Goal: Information Seeking & Learning: Check status

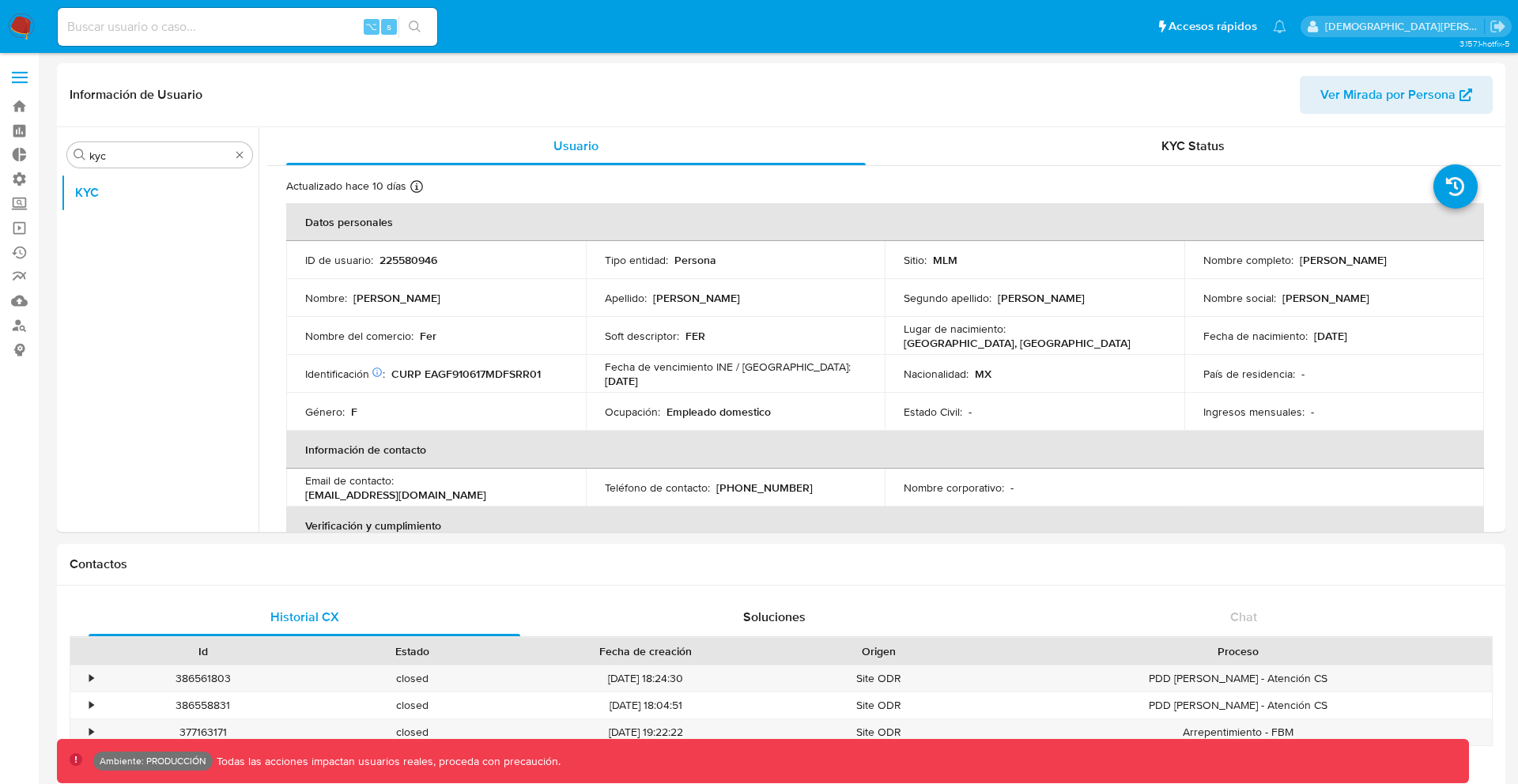
select select "10"
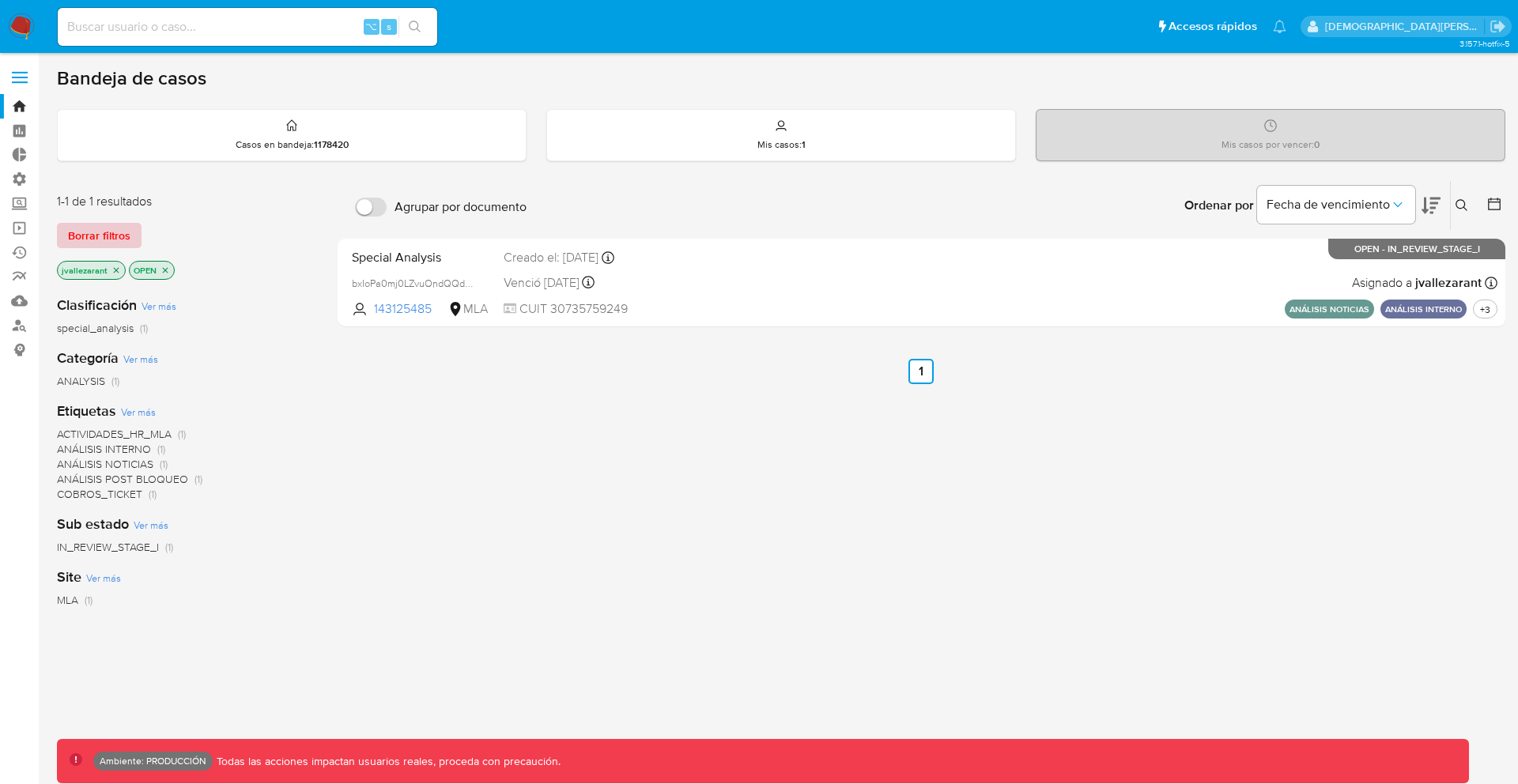
click at [104, 234] on span "Borrar filtros" at bounding box center [99, 236] width 62 height 22
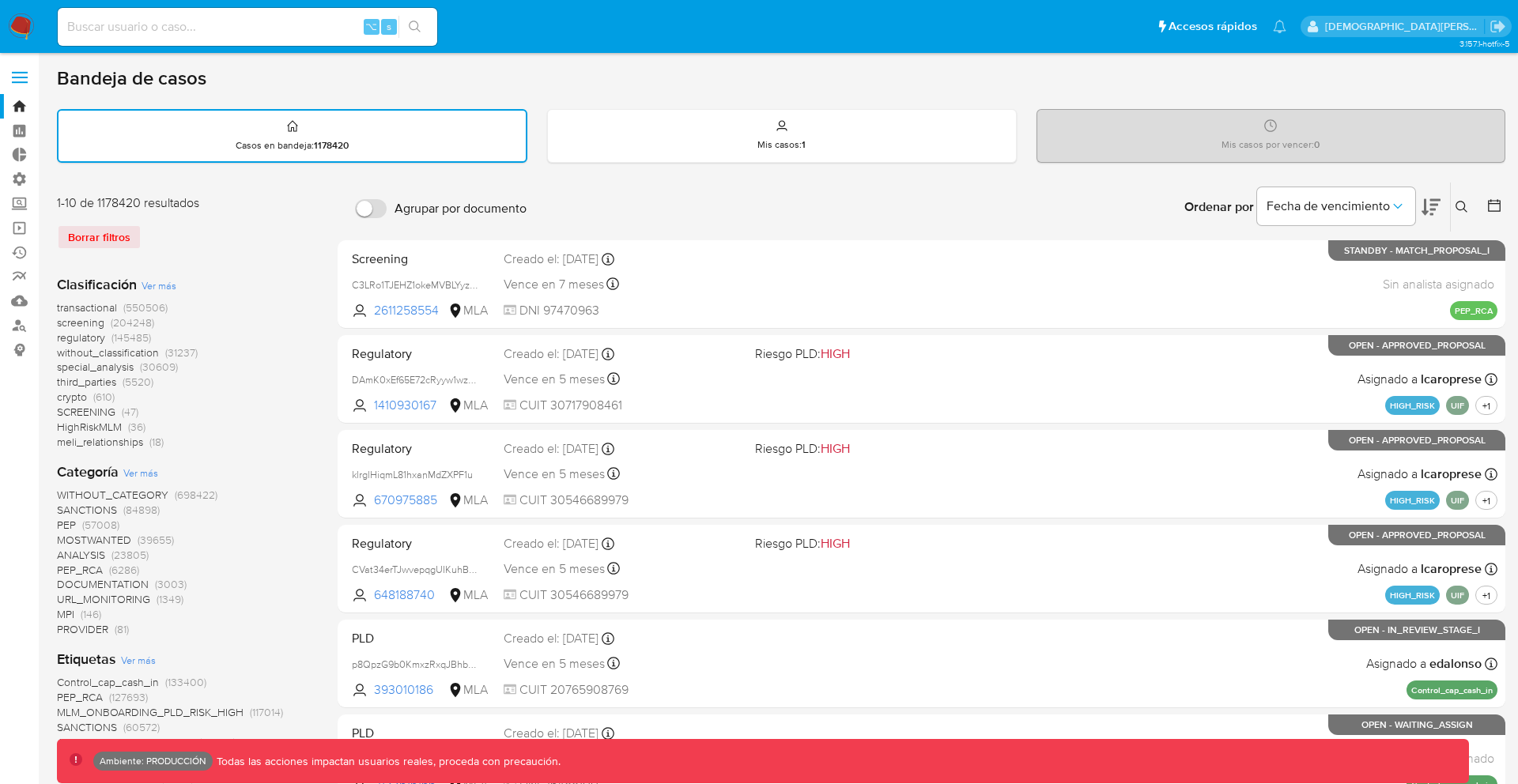
click at [84, 409] on span "SCREENING" at bounding box center [86, 411] width 59 height 16
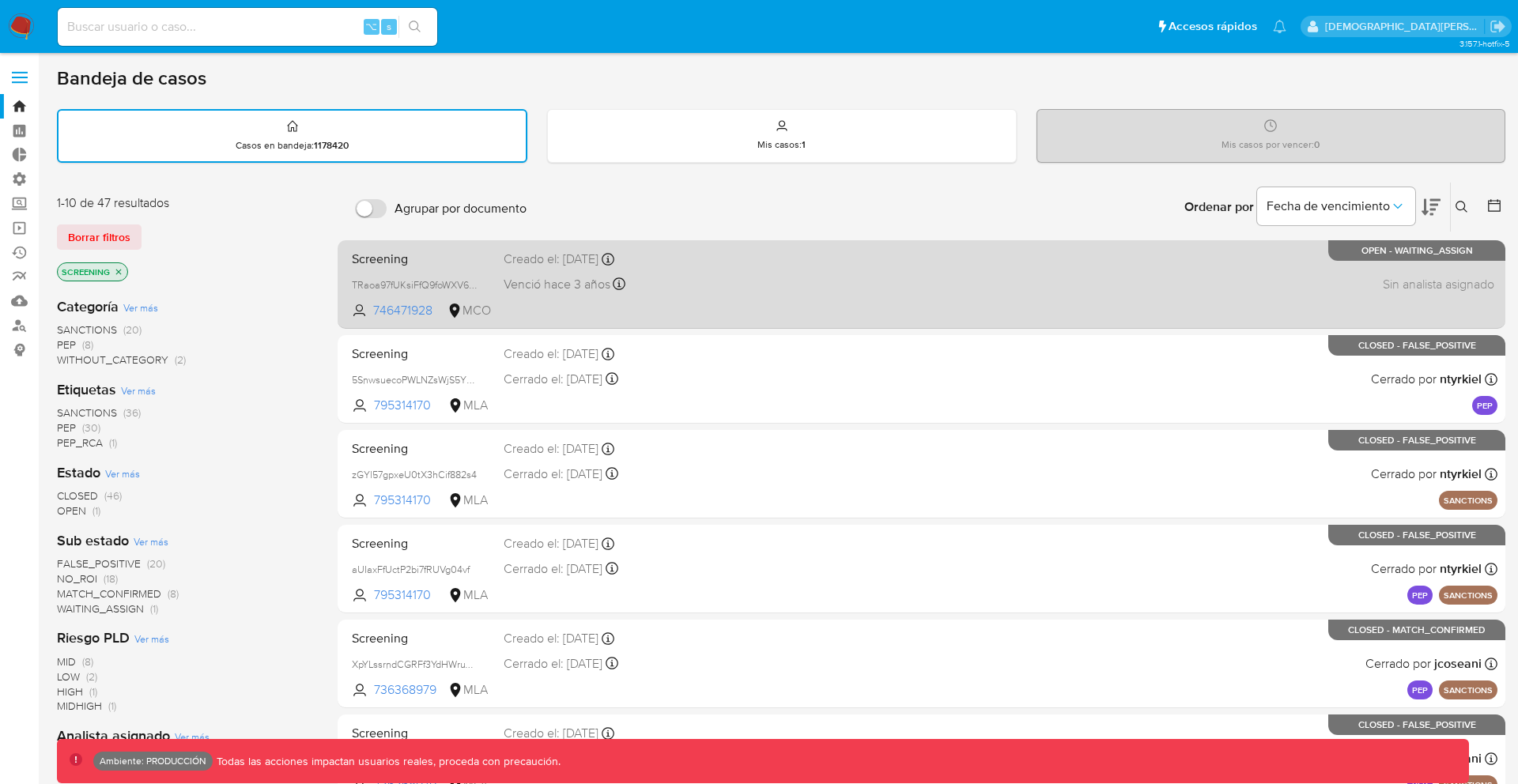
click at [409, 244] on div "Screening TRaoa97fUKsiFfQ9foWXV6on 746471928 MCO Creado el: 23/11/2021 Creado e…" at bounding box center [921, 284] width 1152 height 80
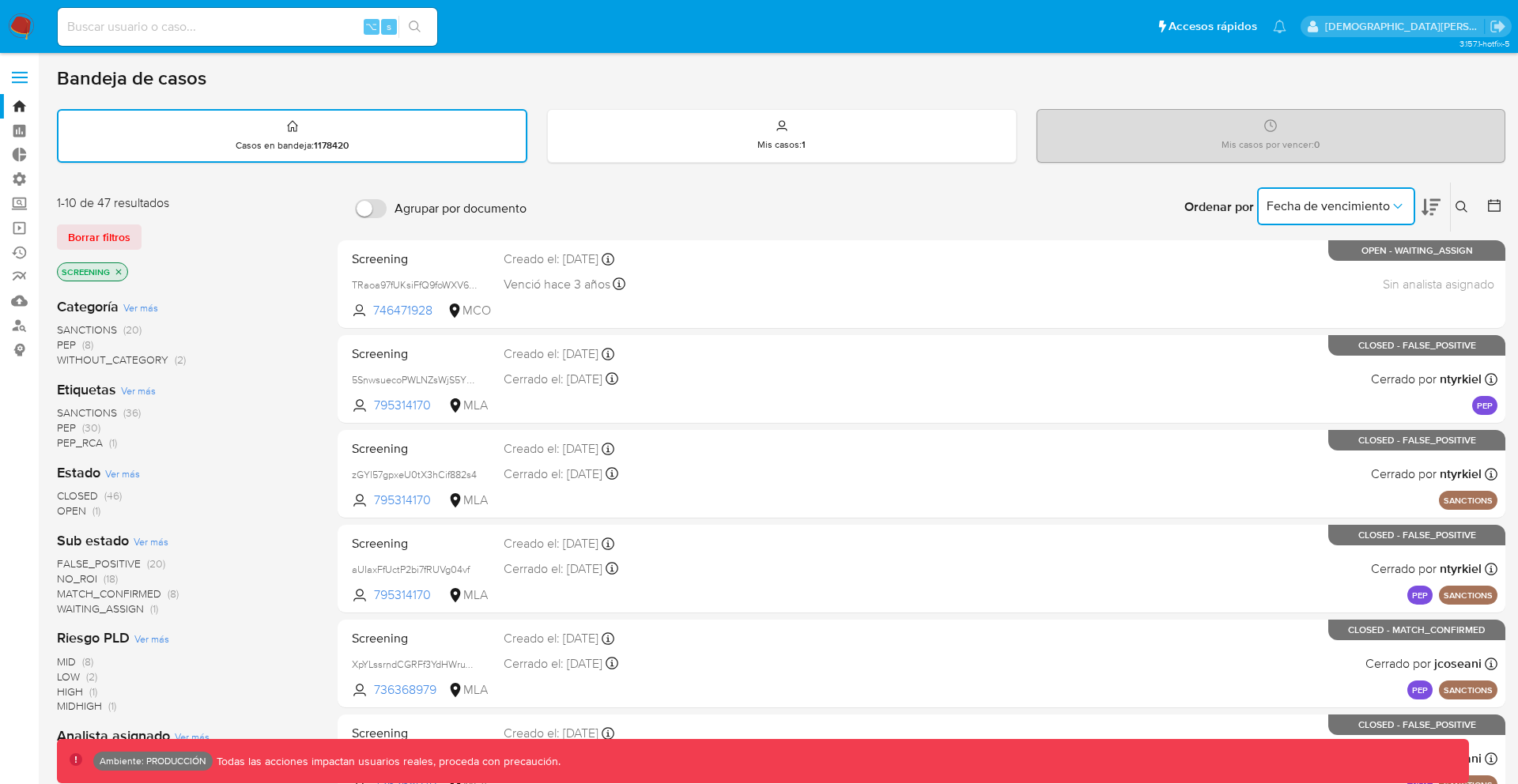
click at [1334, 218] on button "Fecha de vencimiento" at bounding box center [1336, 206] width 158 height 38
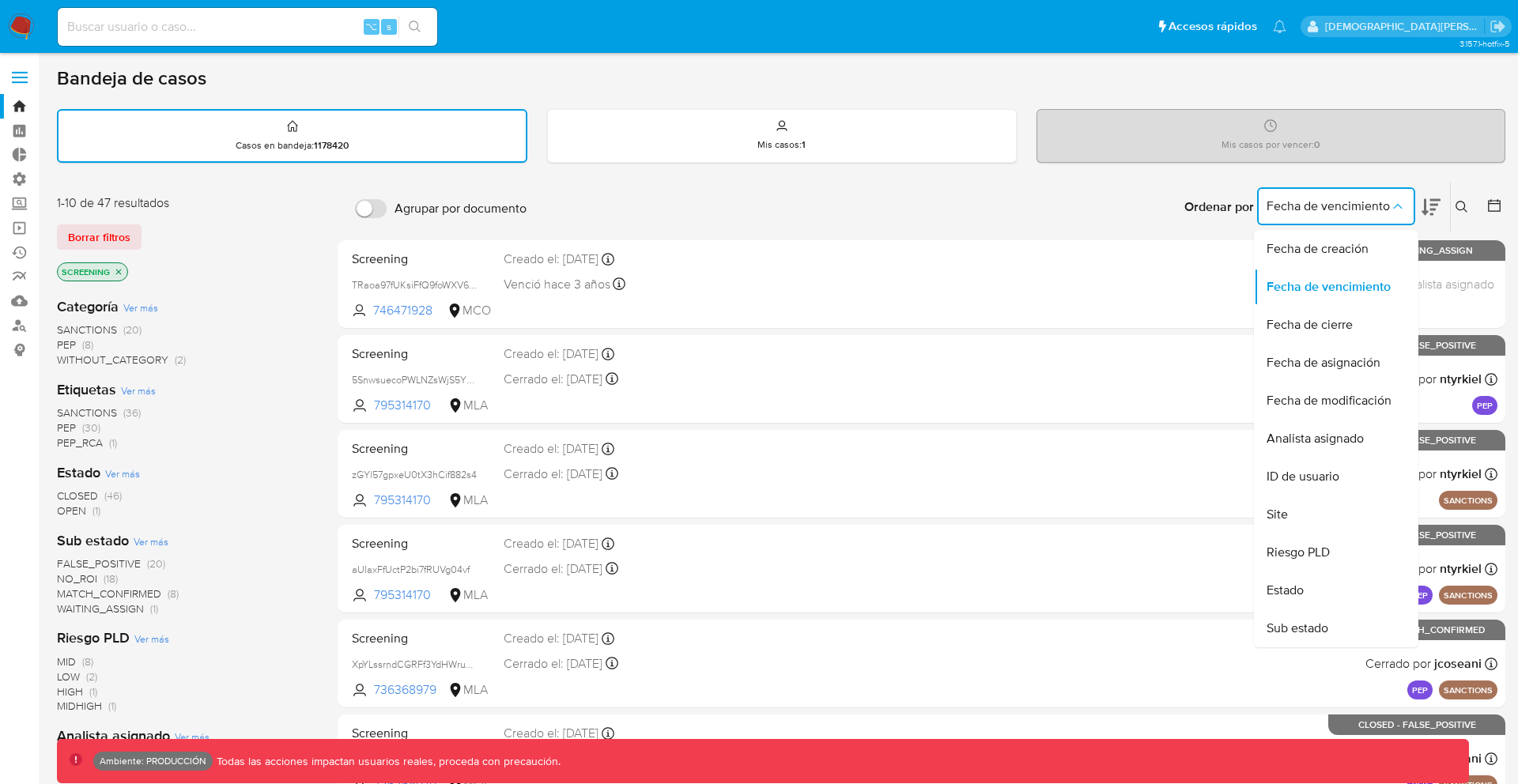
click at [1373, 205] on span "Fecha de vencimiento" at bounding box center [1328, 206] width 123 height 16
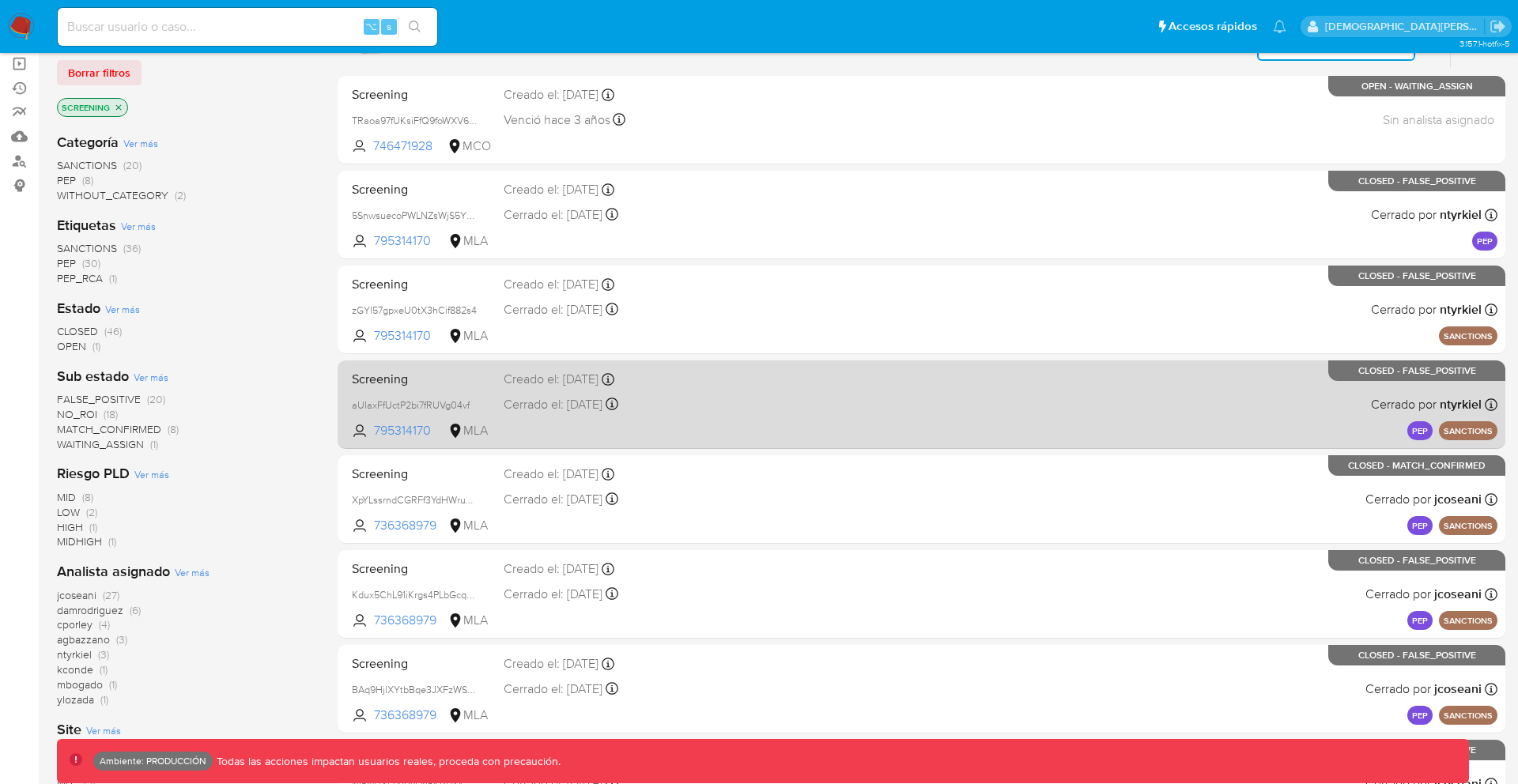
scroll to position [393, 0]
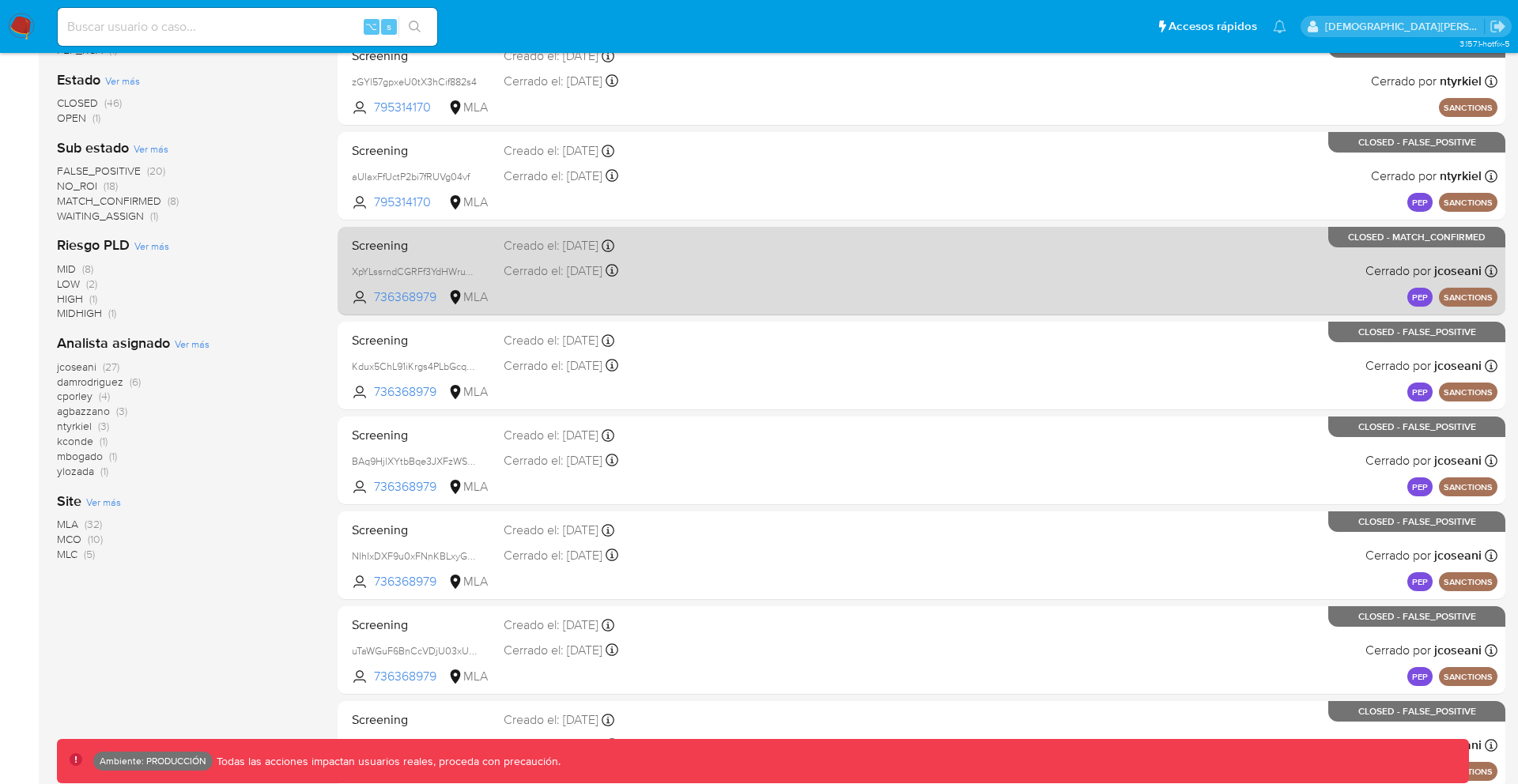
click at [856, 236] on div "Screening XpYLssrndCGRFf3YdHWruYV8 736368979 MLA Creado el: 02/11/2021 Creado e…" at bounding box center [921, 270] width 1152 height 80
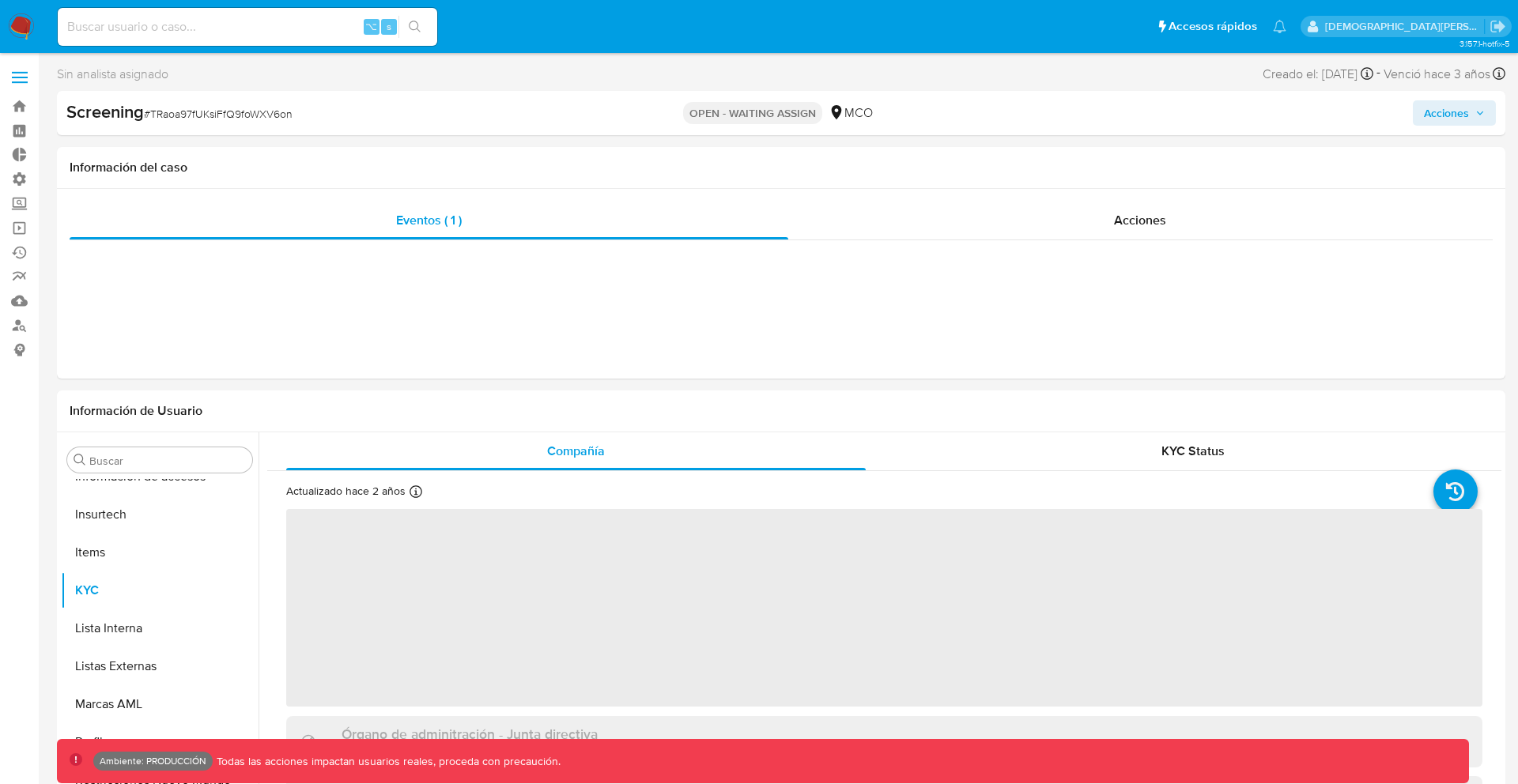
scroll to position [668, 0]
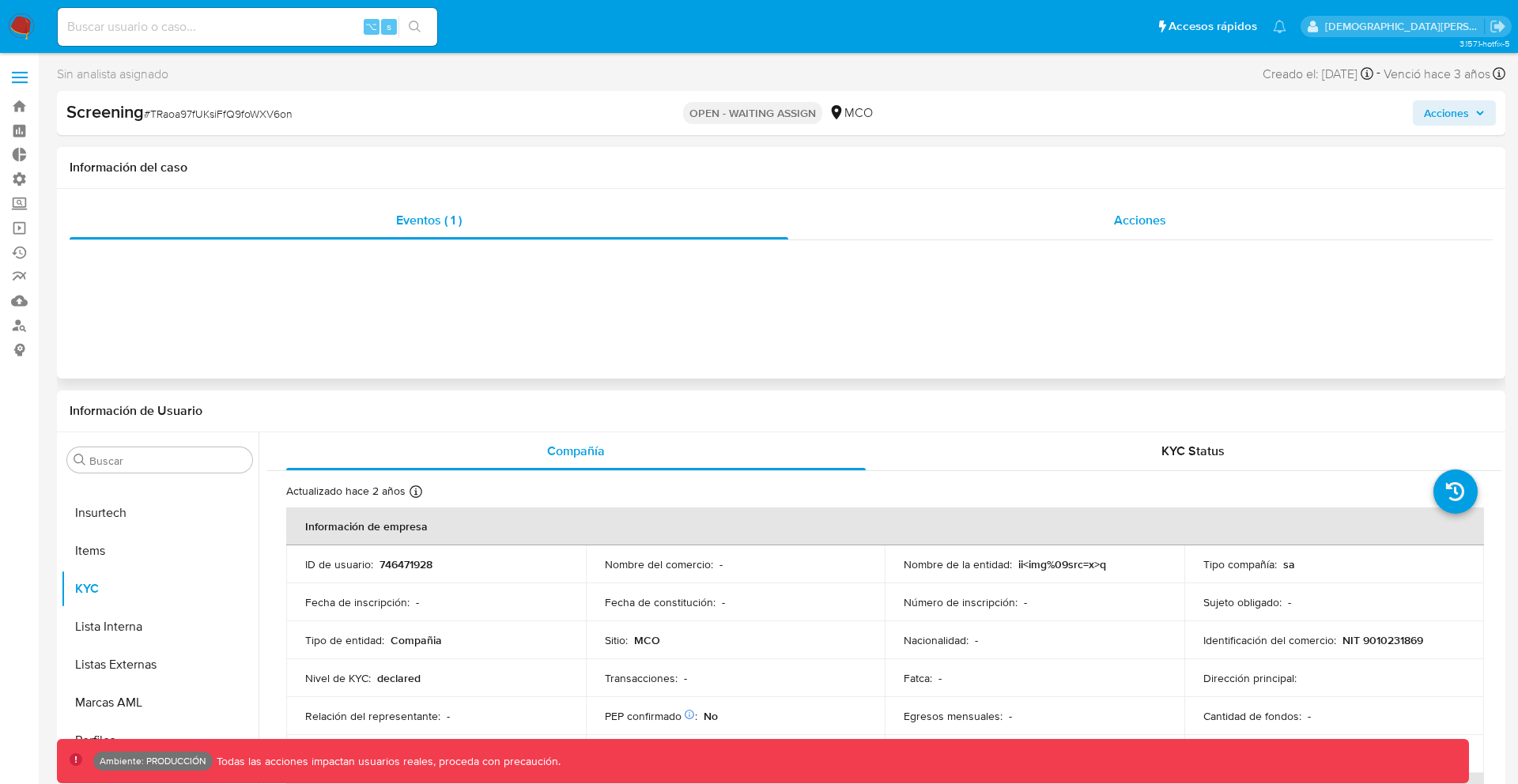
select select "10"
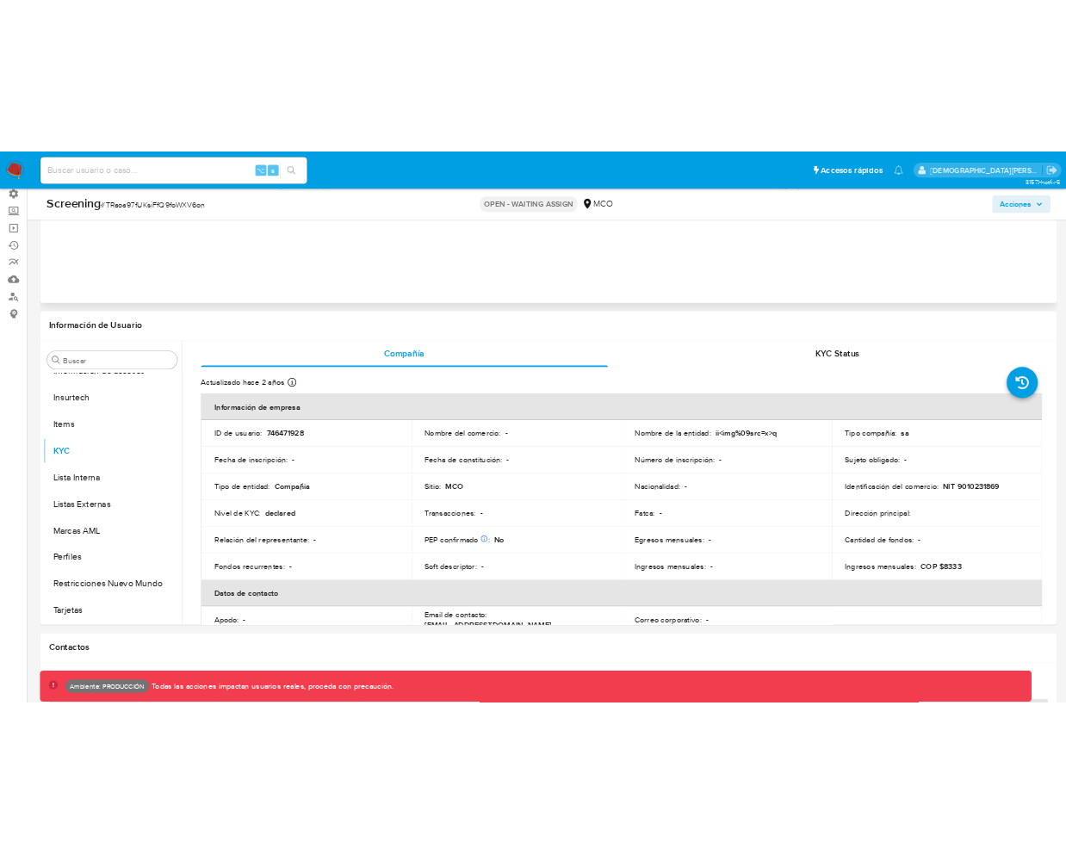
scroll to position [0, 0]
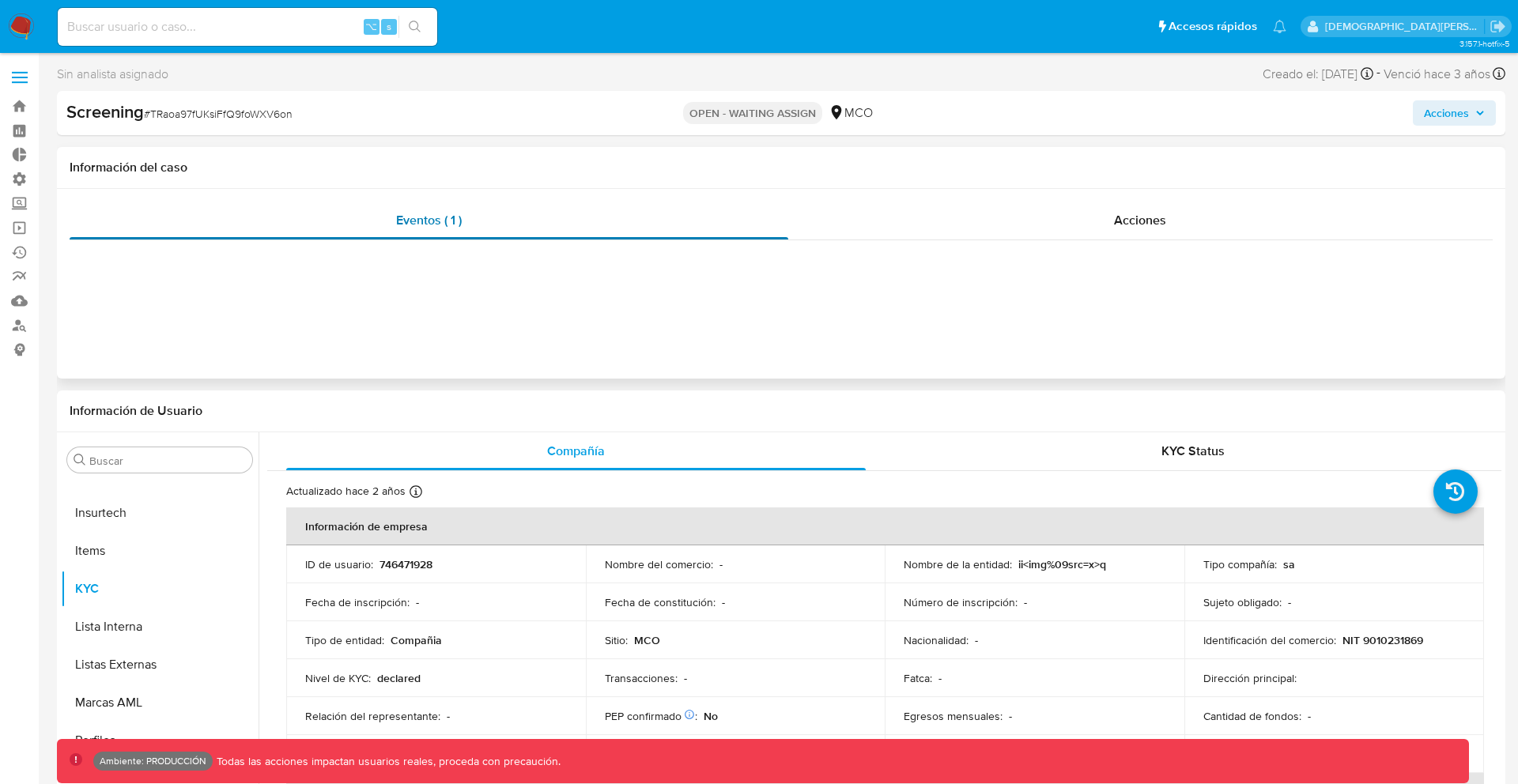
click at [488, 226] on div "Eventos ( 1 )" at bounding box center [429, 220] width 719 height 38
click at [1016, 230] on div "Acciones" at bounding box center [1141, 220] width 705 height 38
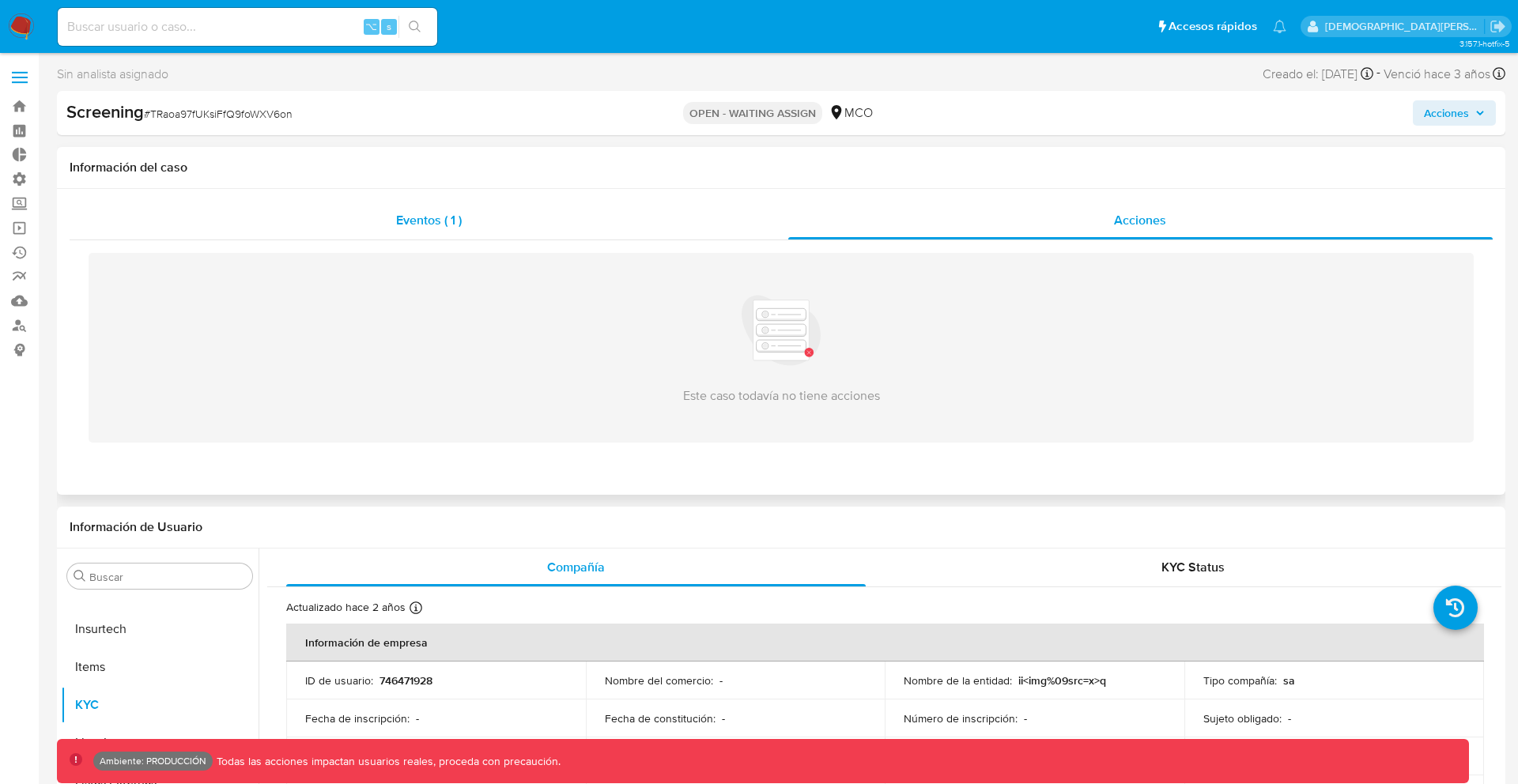
click at [708, 209] on div "Eventos ( 1 )" at bounding box center [429, 220] width 719 height 38
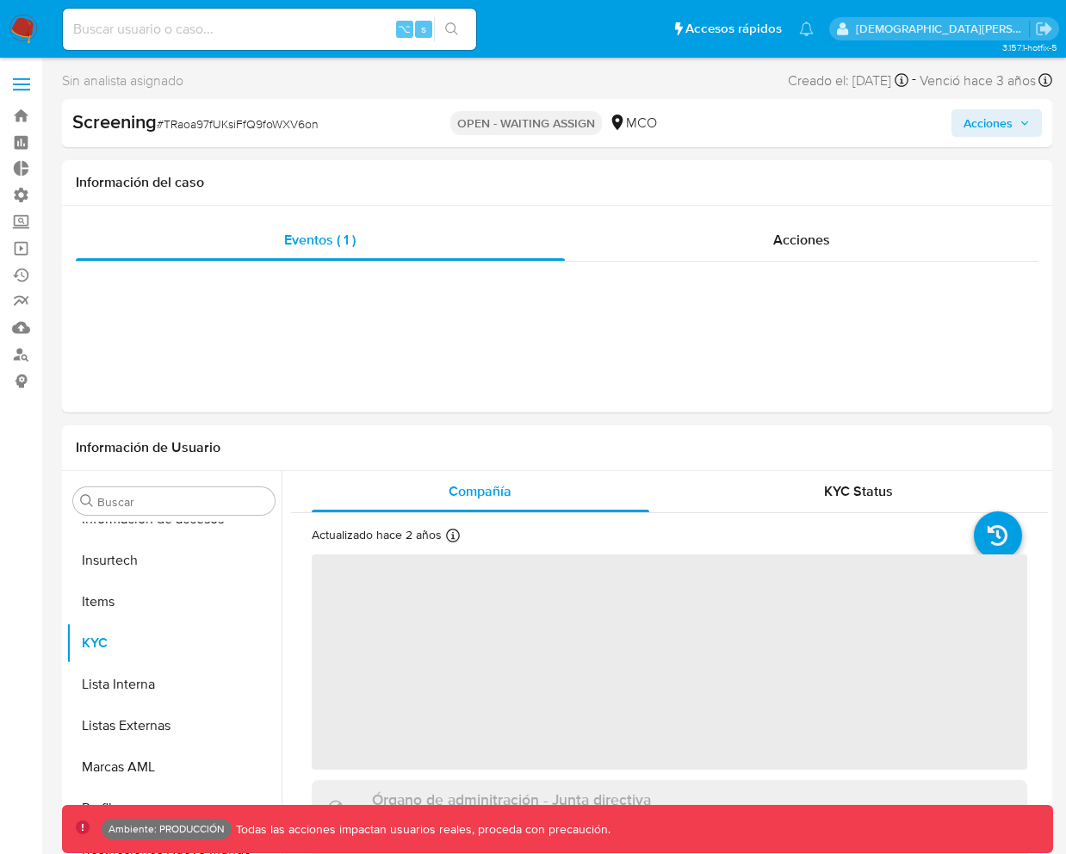
scroll to position [728, 0]
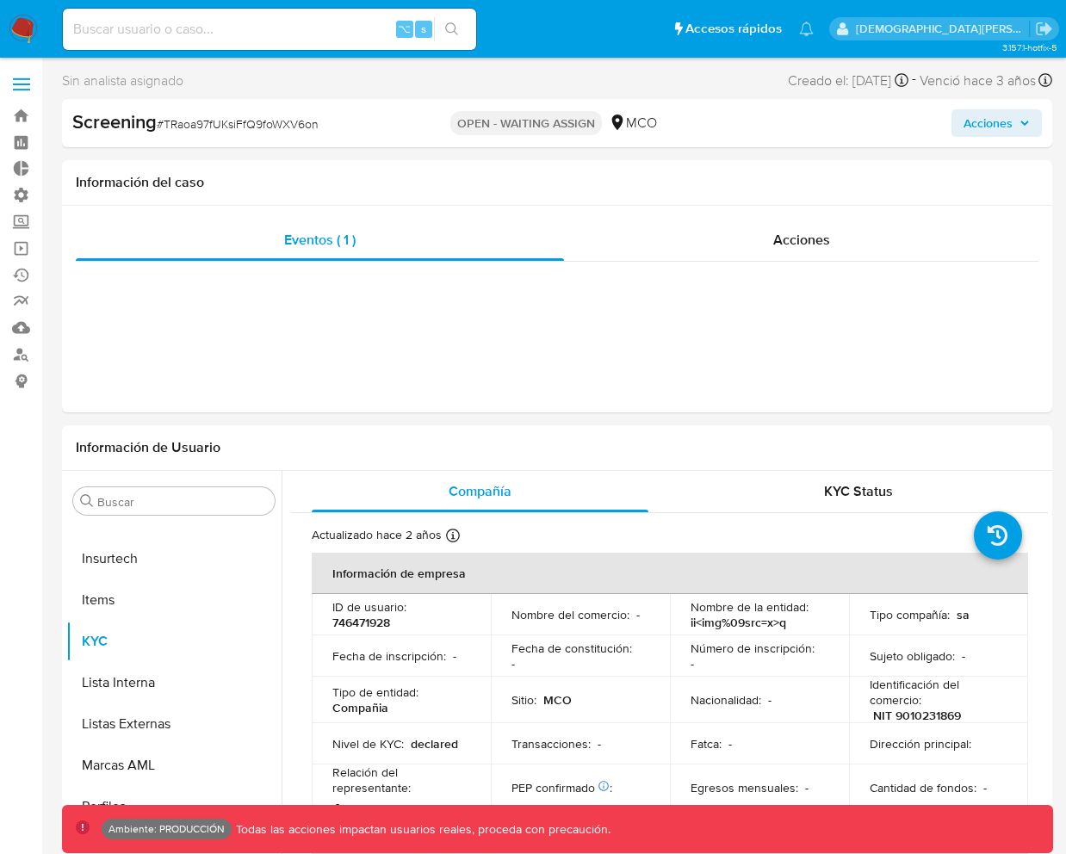
select select "10"
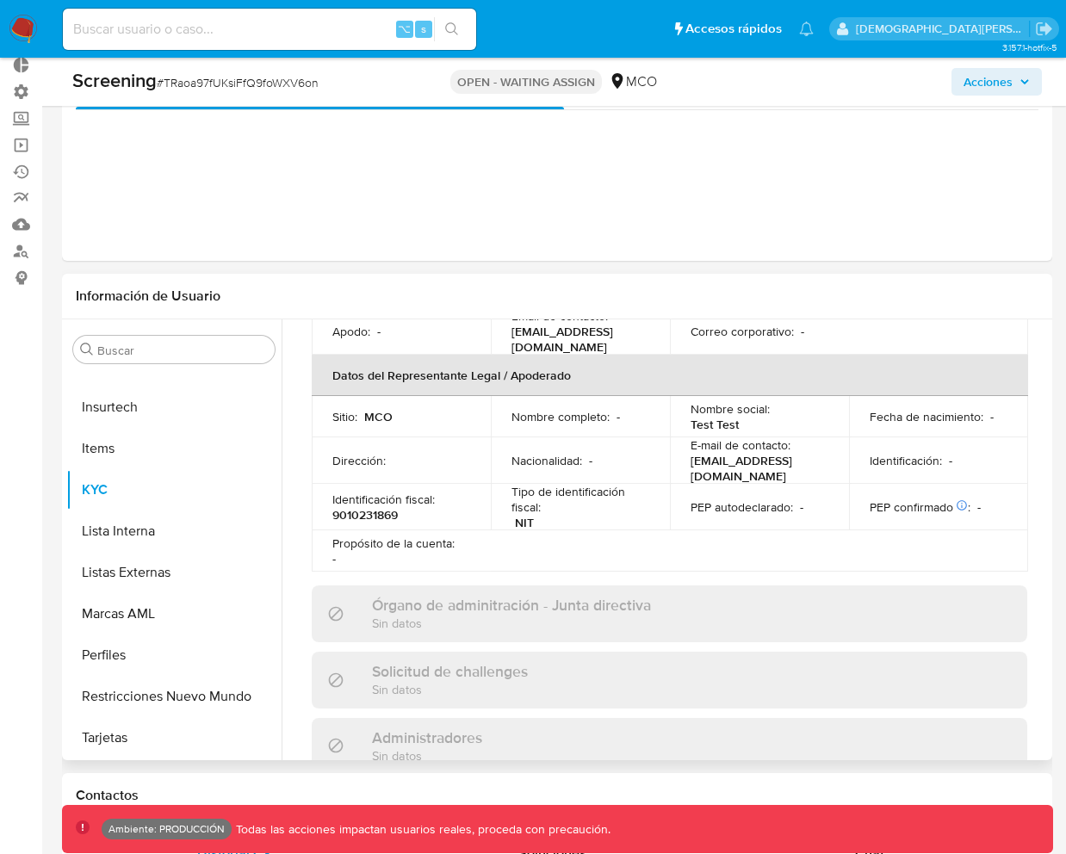
scroll to position [0, 0]
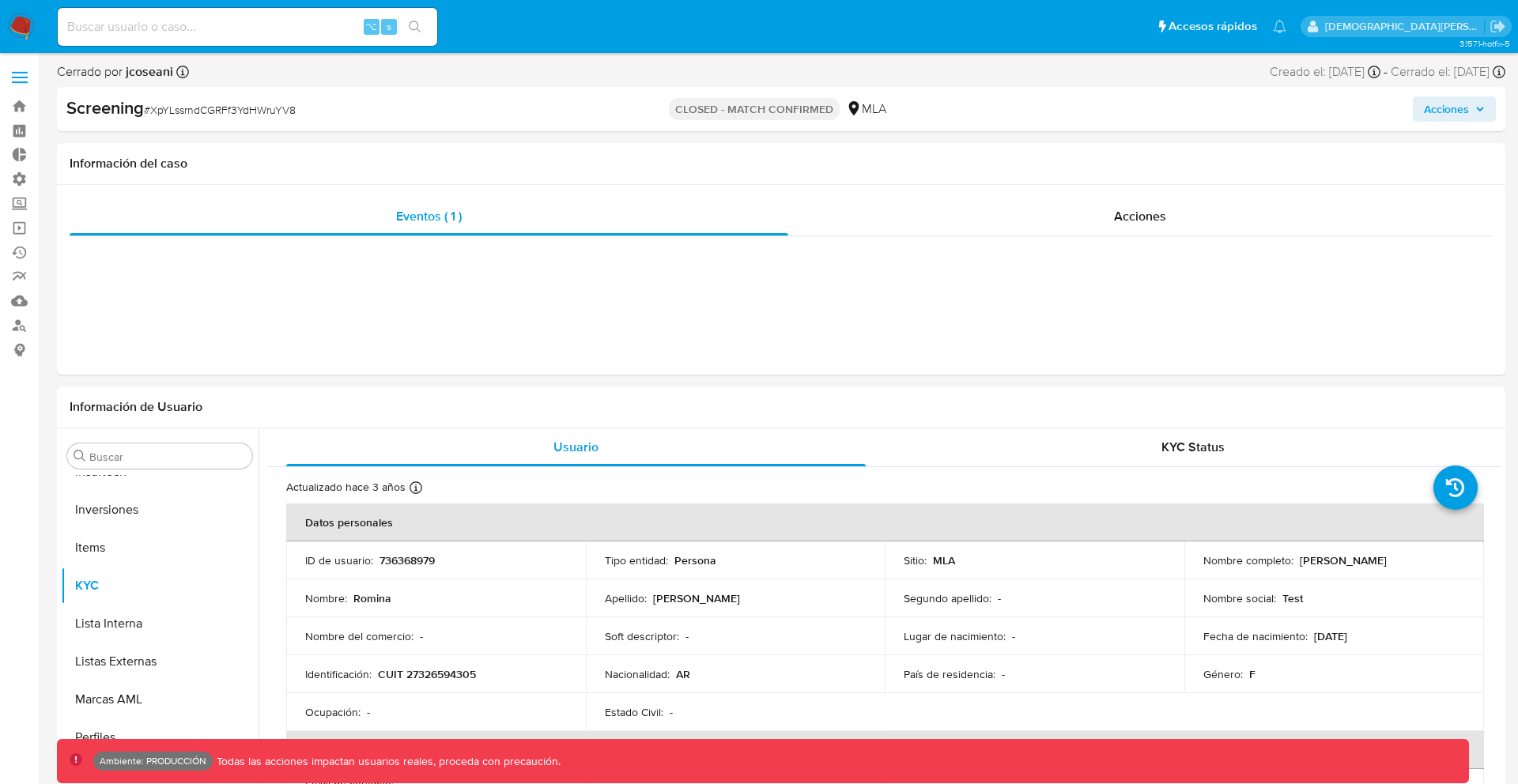
scroll to position [744, 0]
select select "10"
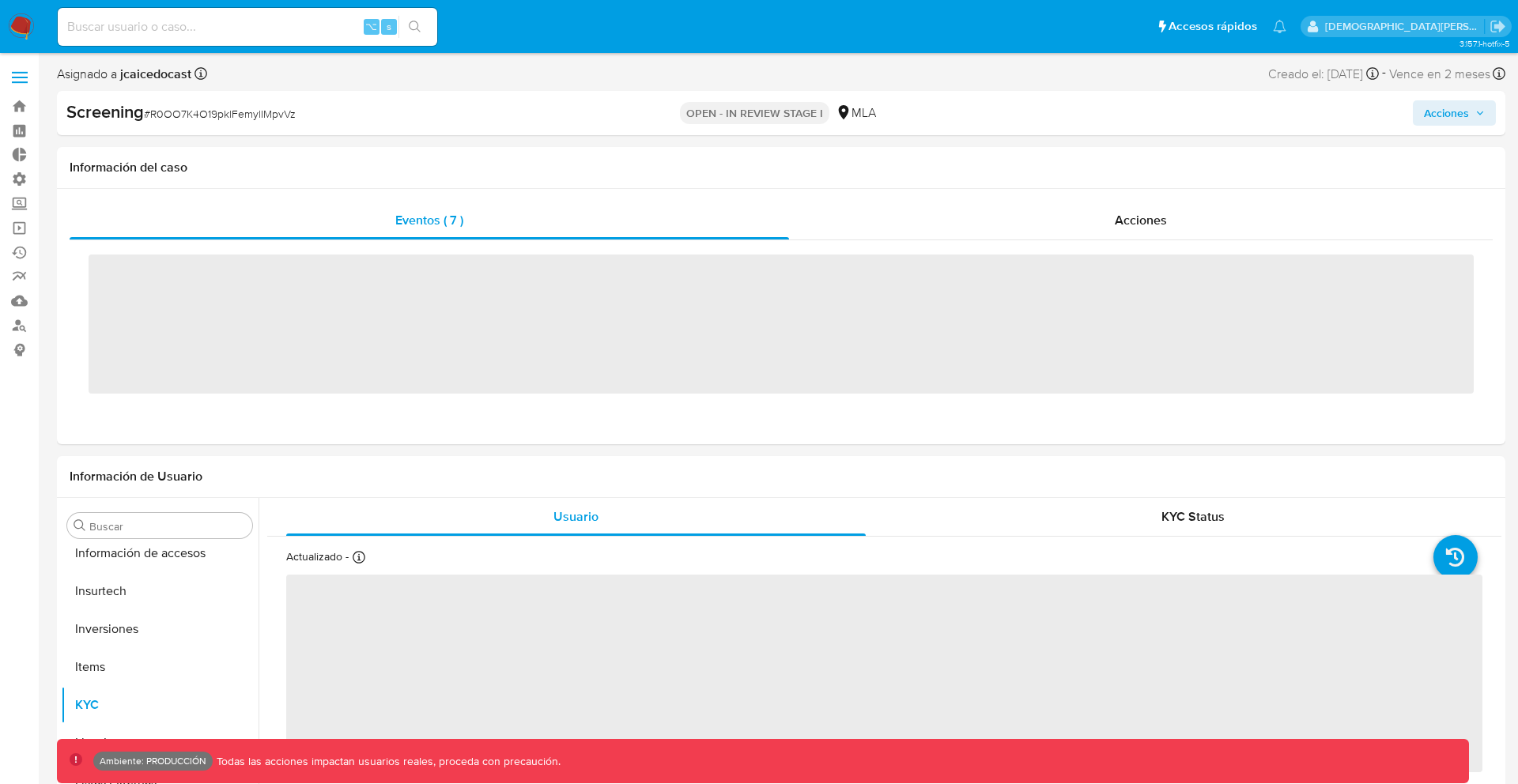
scroll to position [744, 0]
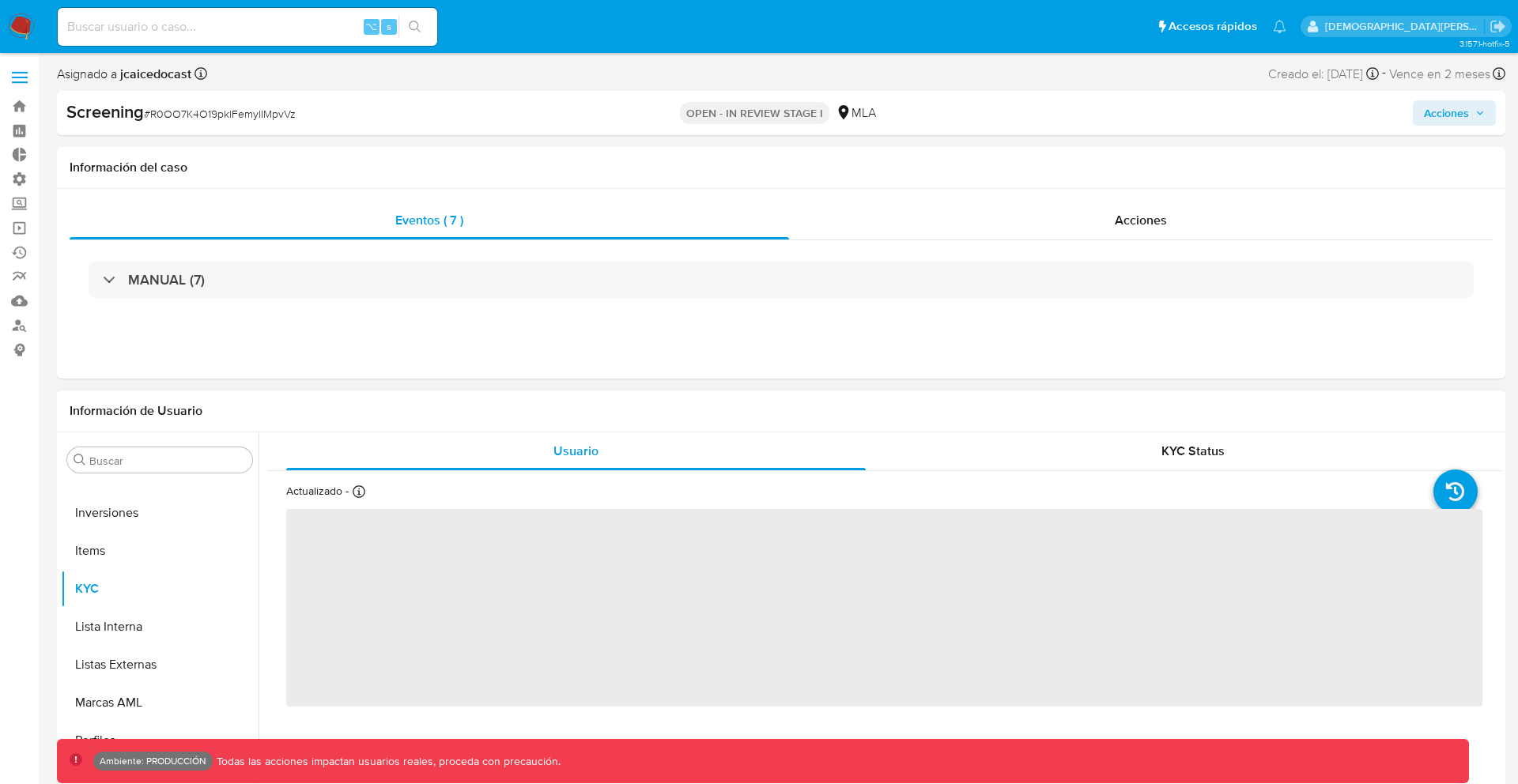
select select "10"
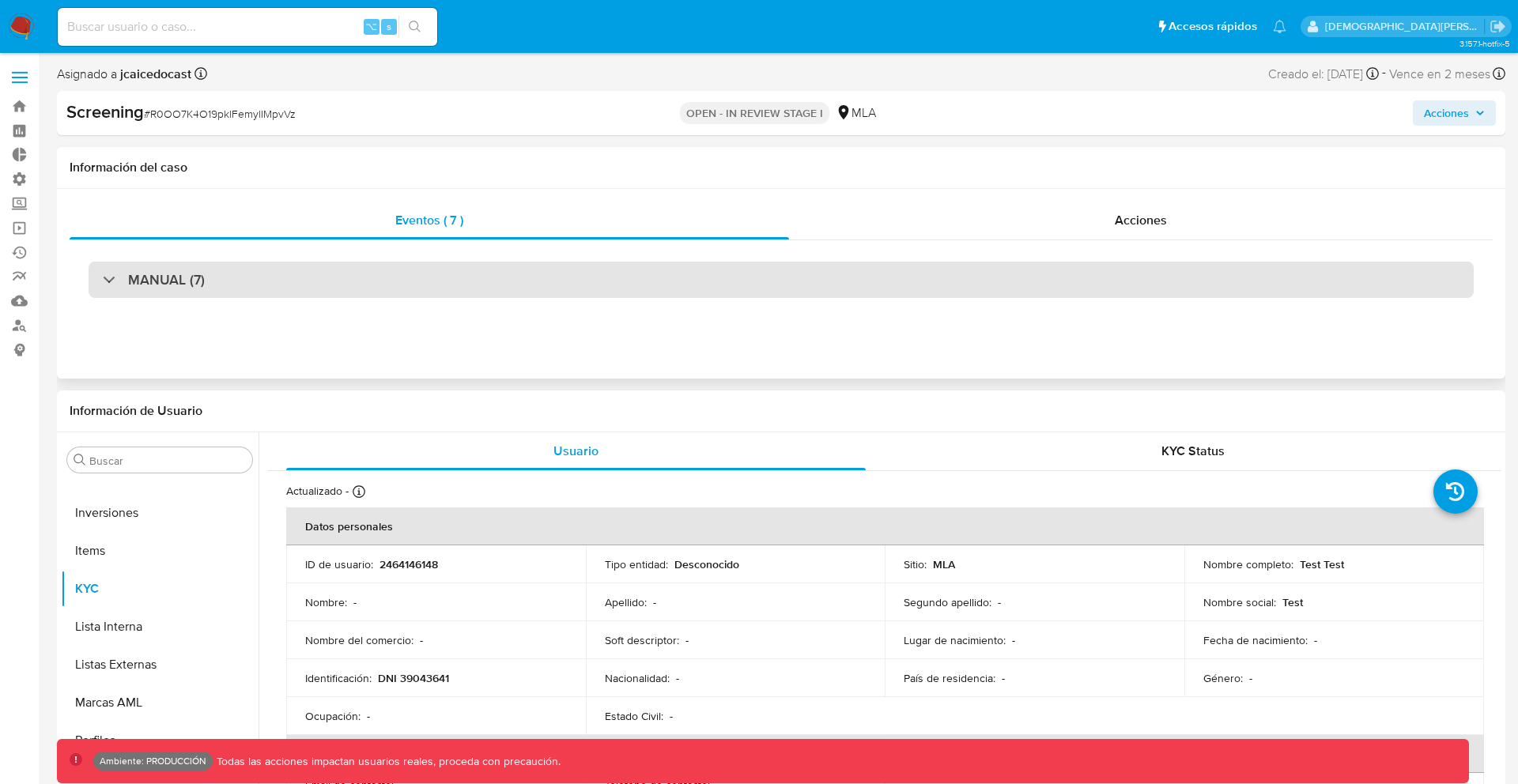
click at [540, 292] on div "MANUAL (7)" at bounding box center [781, 280] width 1385 height 37
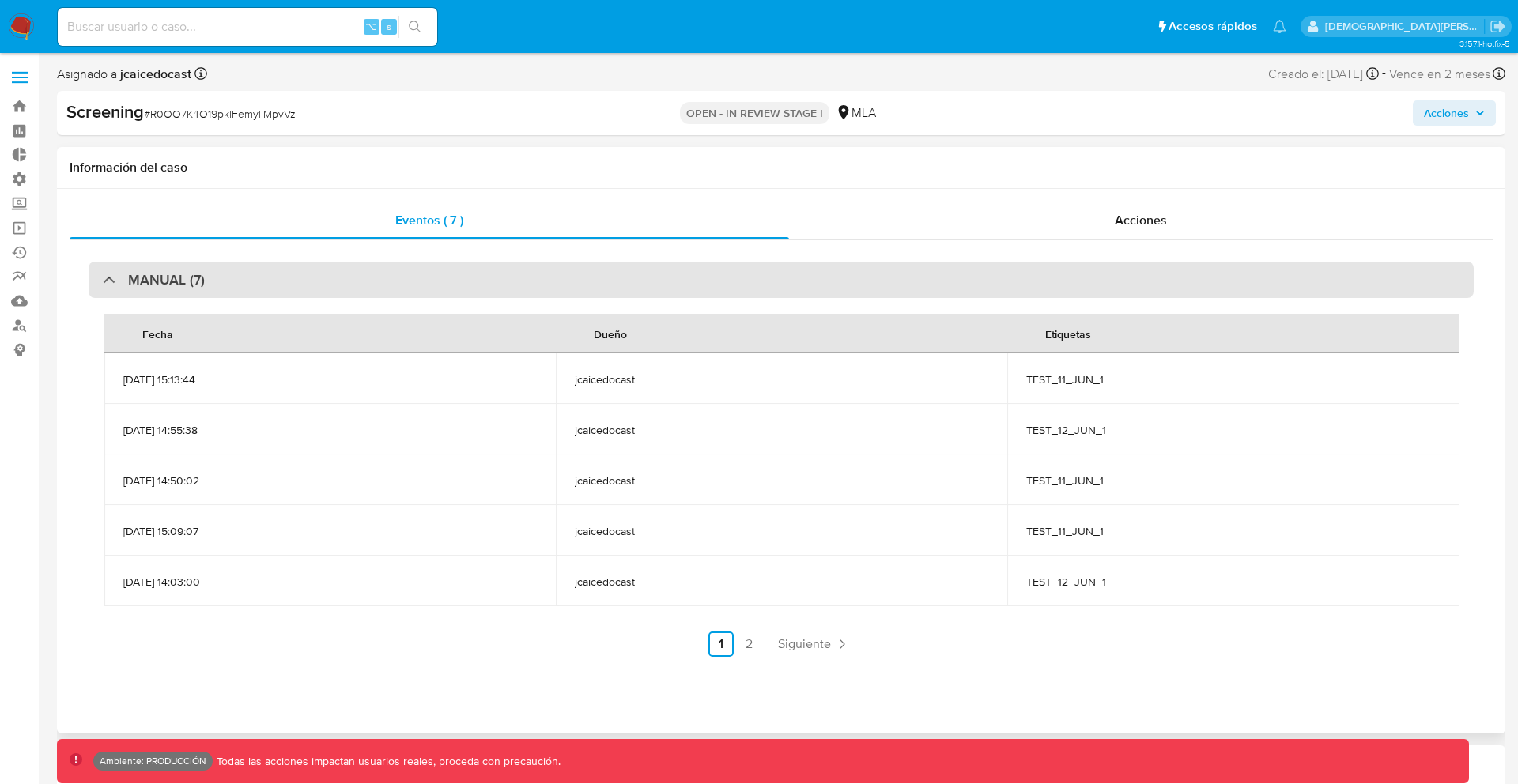
click at [543, 288] on div "MANUAL (7)" at bounding box center [781, 280] width 1385 height 37
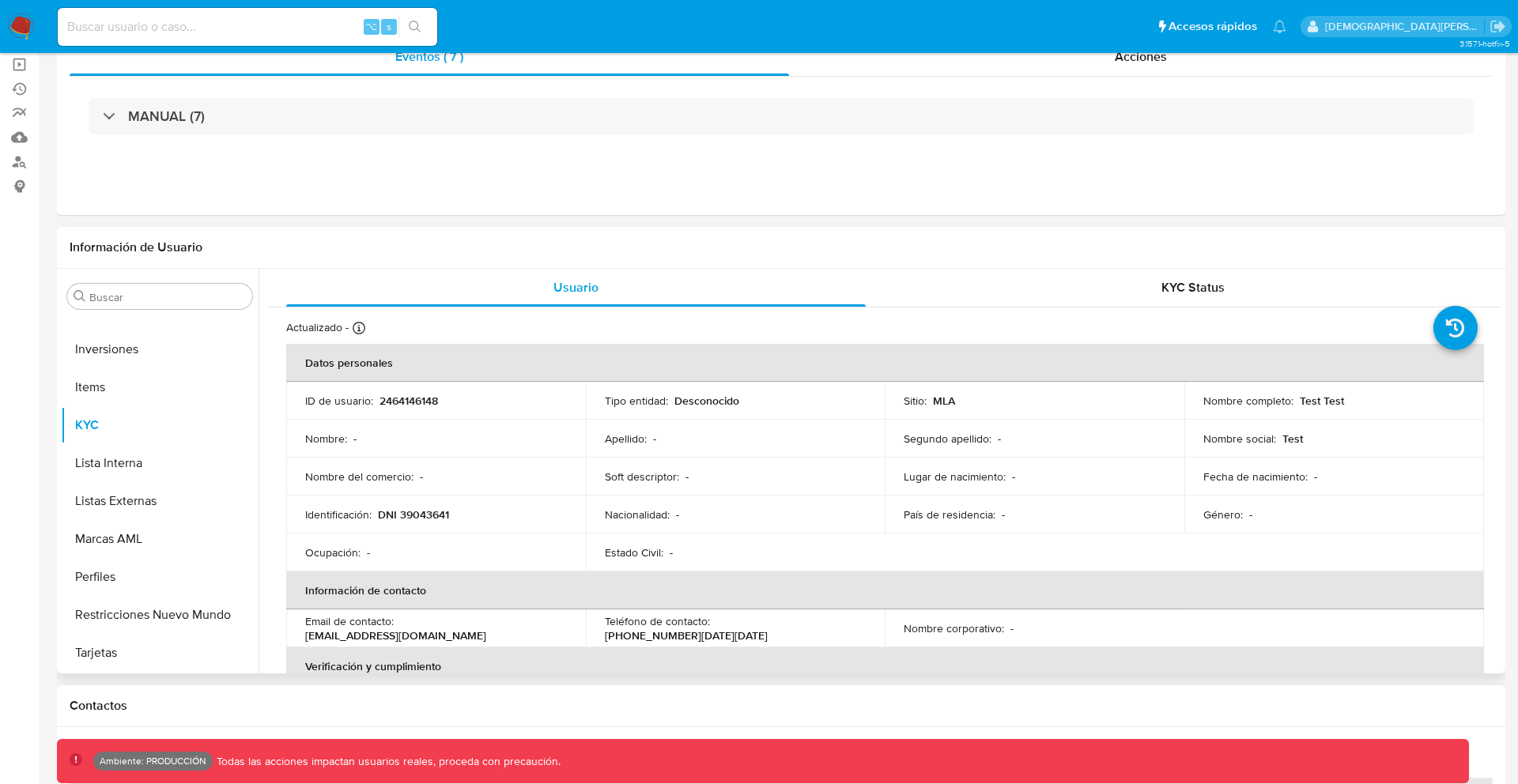
scroll to position [0, 0]
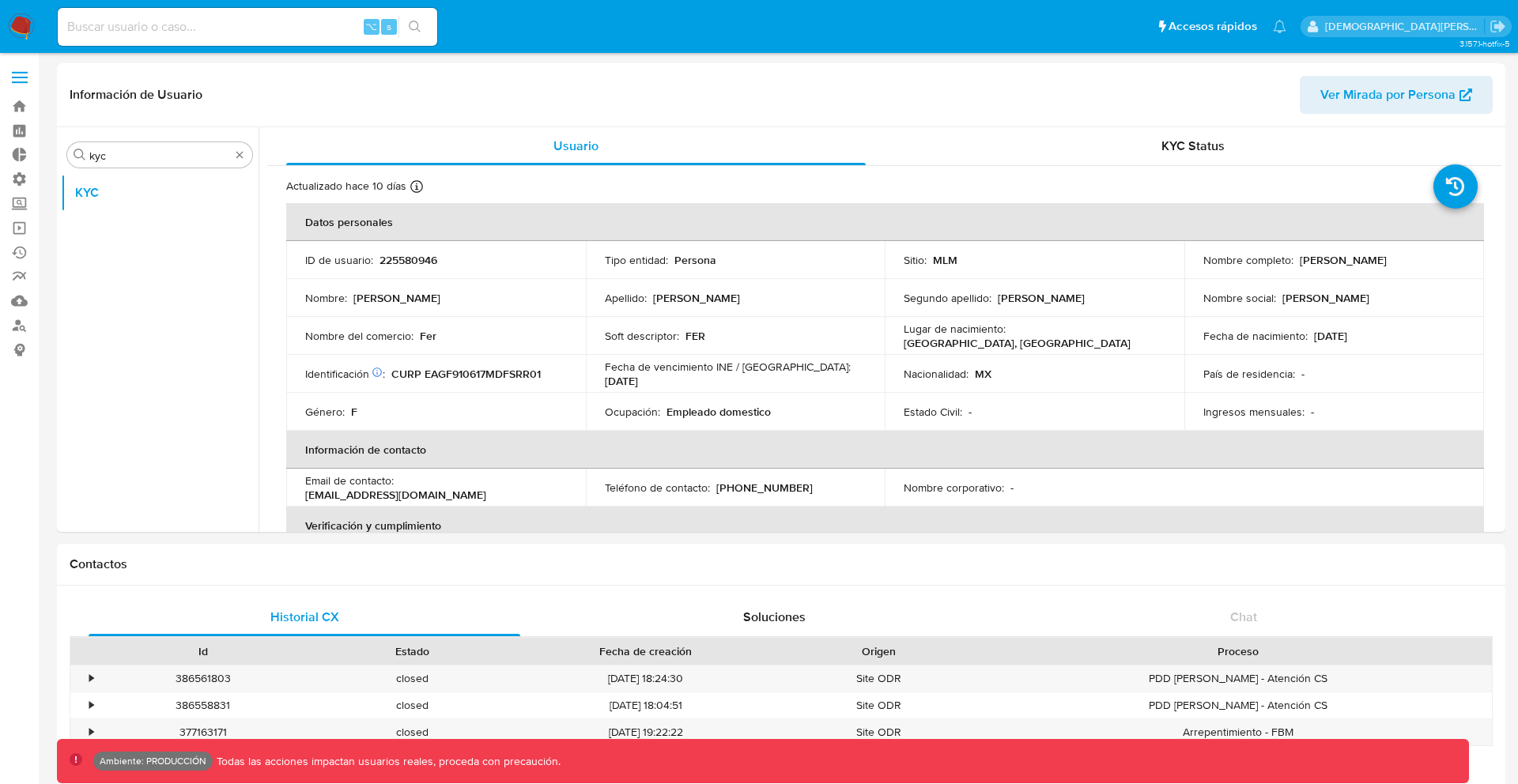
select select "10"
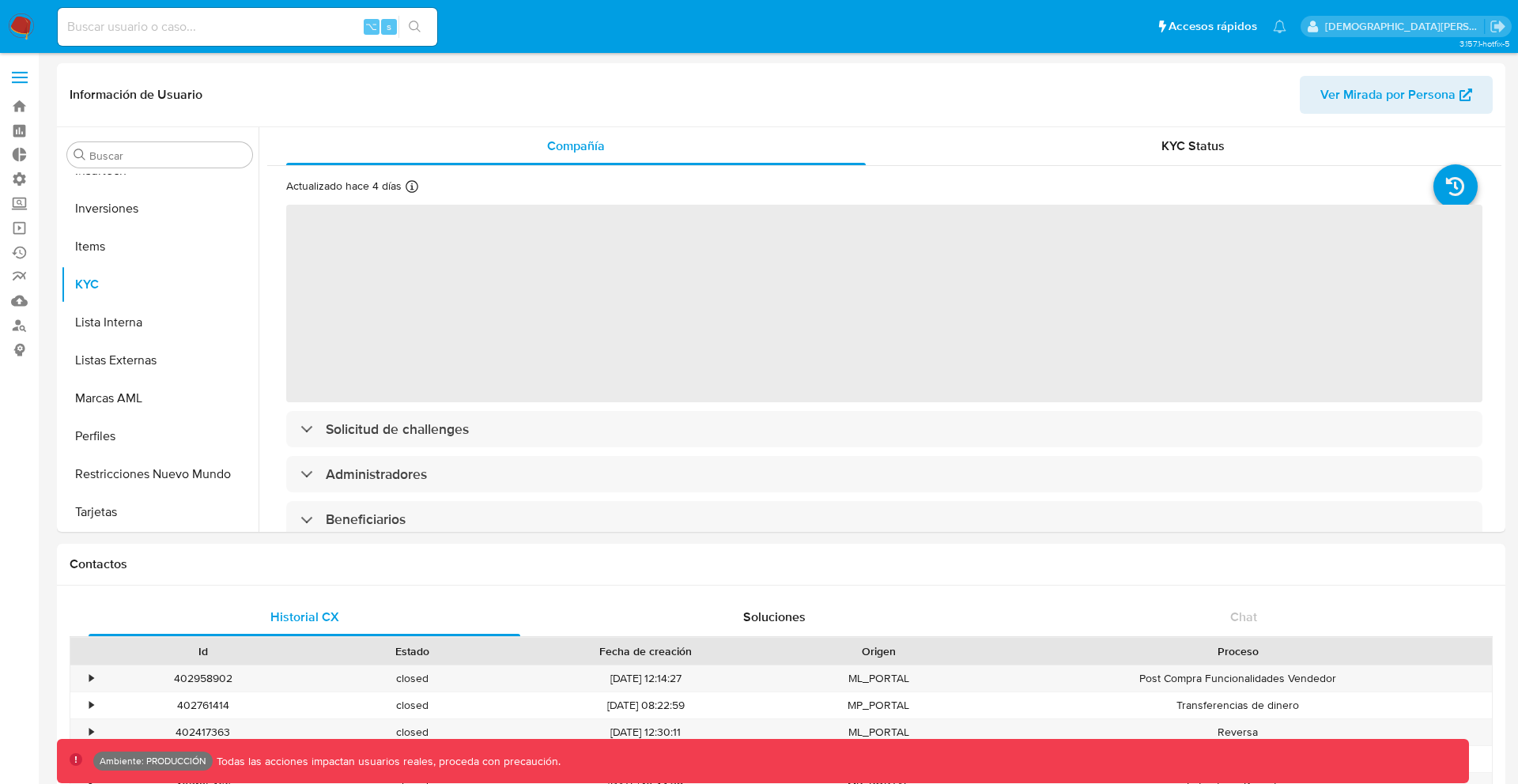
scroll to position [744, 0]
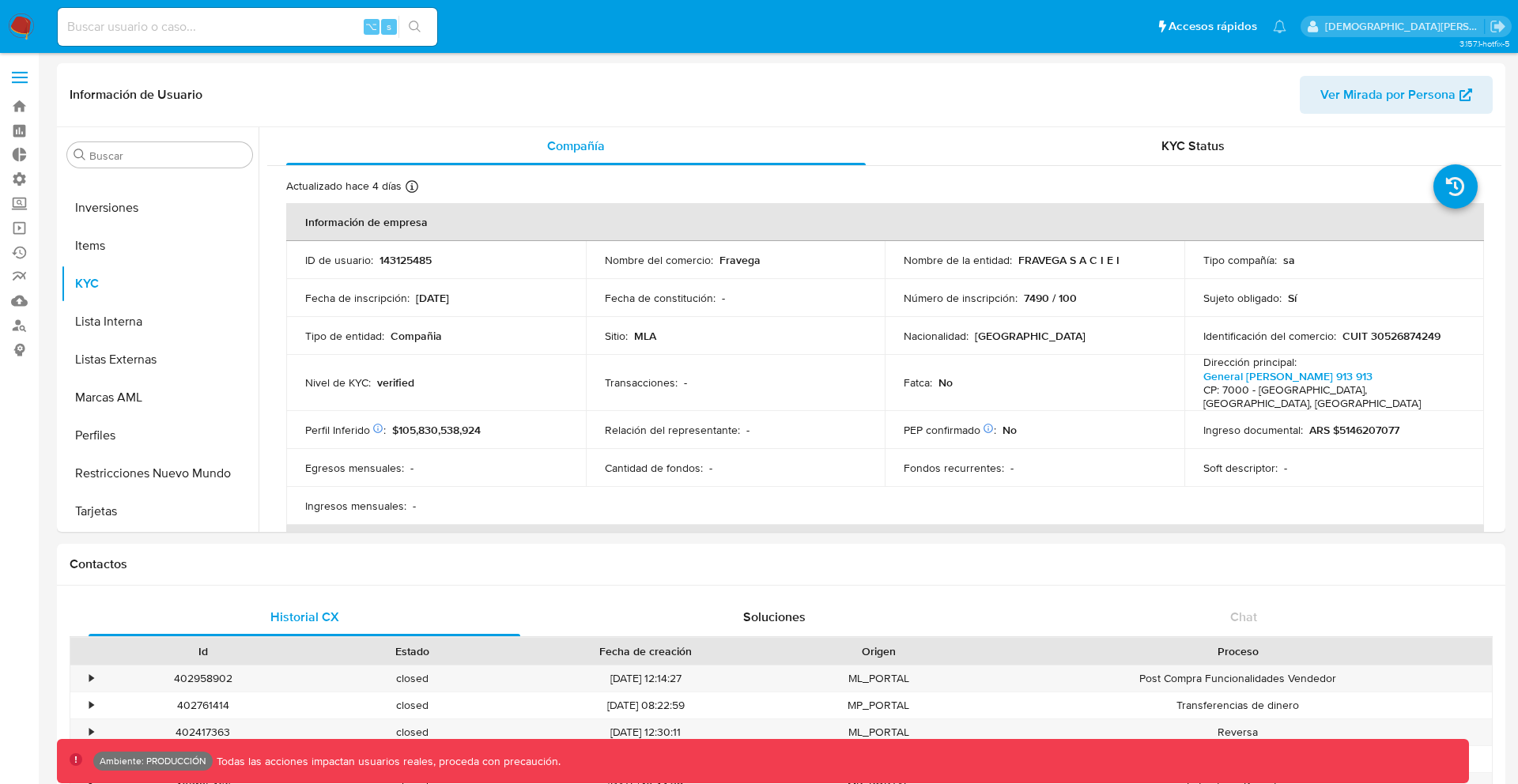
select select "10"
